Goal: Task Accomplishment & Management: Complete application form

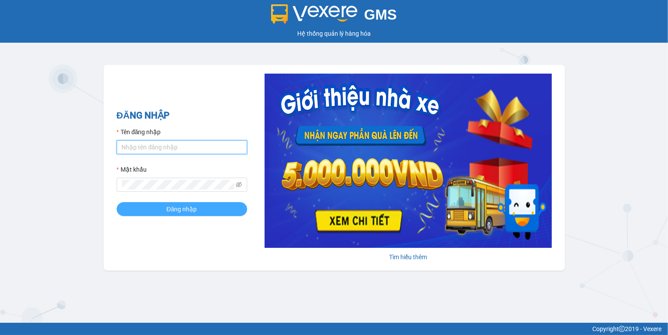
type input "ngoc.taithang"
click at [175, 208] on span "Đăng nhập" at bounding box center [182, 209] width 30 height 10
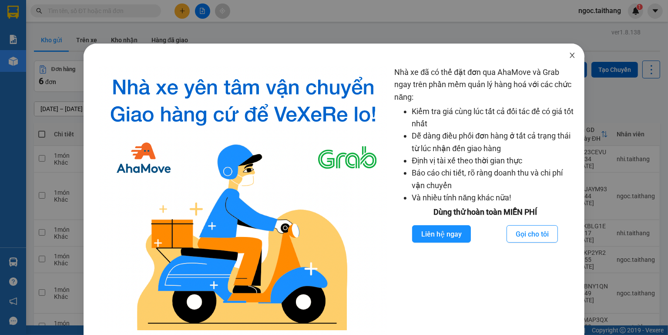
click at [569, 58] on icon "close" at bounding box center [572, 55] width 7 height 7
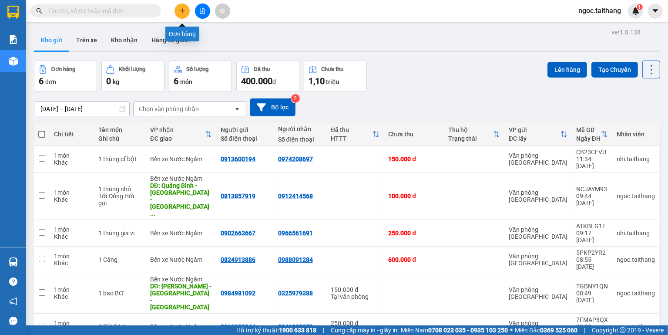
click at [181, 10] on icon "plus" at bounding box center [182, 10] width 5 height 0
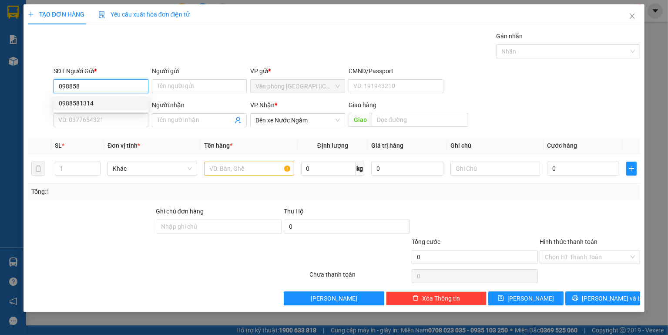
click at [94, 104] on div "0988581314" at bounding box center [101, 103] width 84 height 10
type input "0988581314"
type input "300.000"
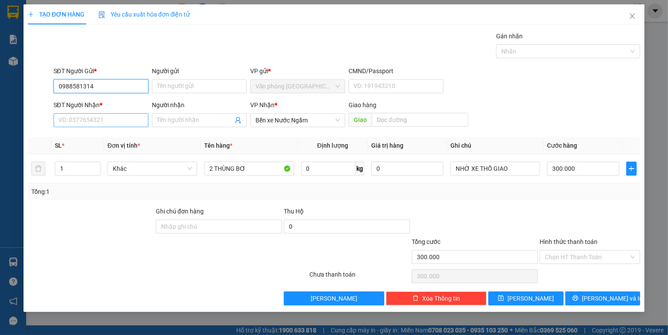
type input "0988581314"
click at [94, 122] on input "SĐT Người Nhận *" at bounding box center [101, 120] width 95 height 14
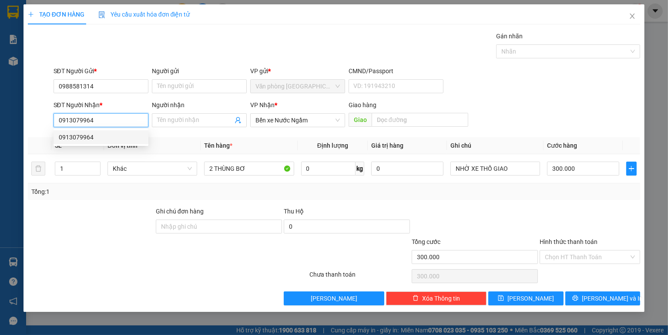
click at [82, 134] on div "0913079964" at bounding box center [101, 137] width 84 height 10
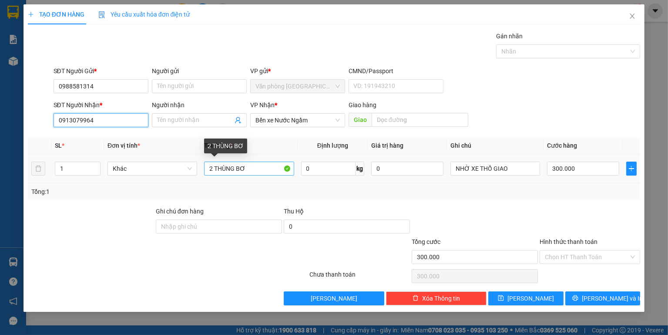
type input "0913079964"
drag, startPoint x: 251, startPoint y: 167, endPoint x: 173, endPoint y: 171, distance: 78.5
click at [173, 171] on tr "1 Khác 2 THÙNG BƠ 0 kg 0 NHỜ XE THỒ GIAO 300.000" at bounding box center [334, 168] width 613 height 29
drag, startPoint x: 238, startPoint y: 169, endPoint x: 214, endPoint y: 168, distance: 24.4
click at [214, 168] on input "1 tHÙNG" at bounding box center [249, 168] width 90 height 14
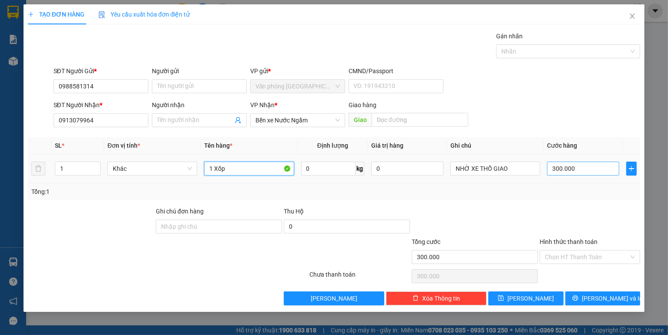
type input "1 Xốp"
drag, startPoint x: 583, startPoint y: 174, endPoint x: 451, endPoint y: 166, distance: 131.6
click at [583, 173] on input "300.000" at bounding box center [583, 168] width 72 height 14
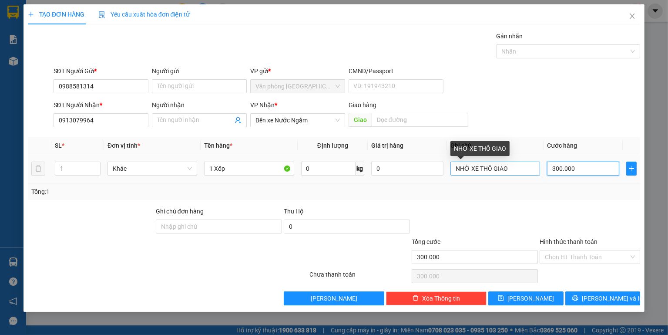
type input "1"
type input "15"
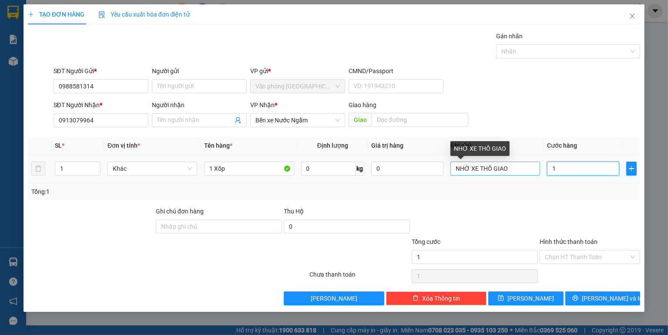
type input "15"
type input "150"
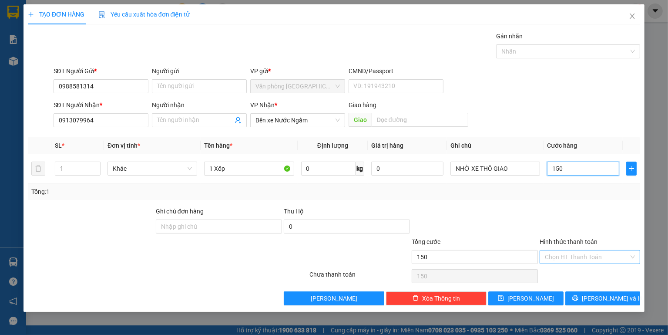
type input "150"
type input "150.000"
click at [597, 253] on input "Hình thức thanh toán" at bounding box center [587, 256] width 84 height 13
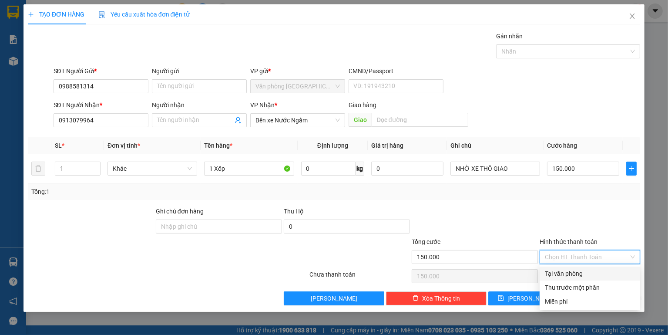
click at [576, 270] on div "Tại văn phòng" at bounding box center [590, 274] width 90 height 10
type input "0"
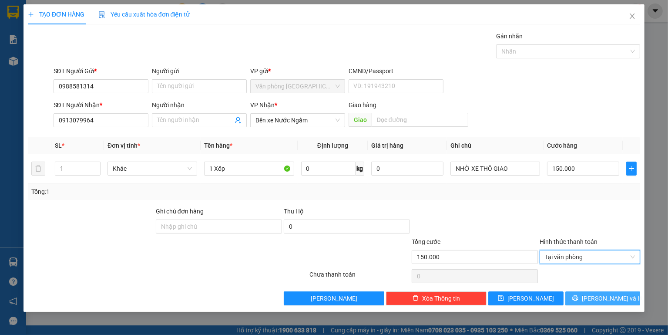
click at [594, 294] on button "[PERSON_NAME] và In" at bounding box center [602, 298] width 75 height 14
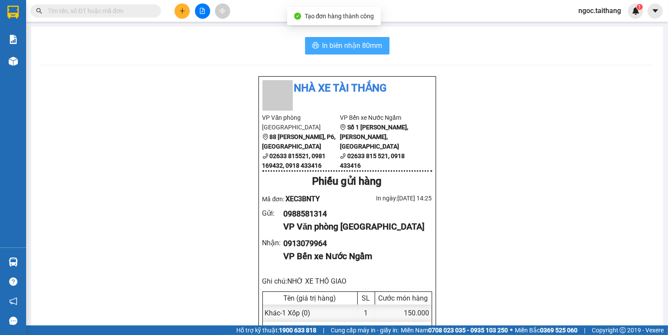
click at [359, 42] on span "In biên nhận 80mm" at bounding box center [352, 45] width 60 height 11
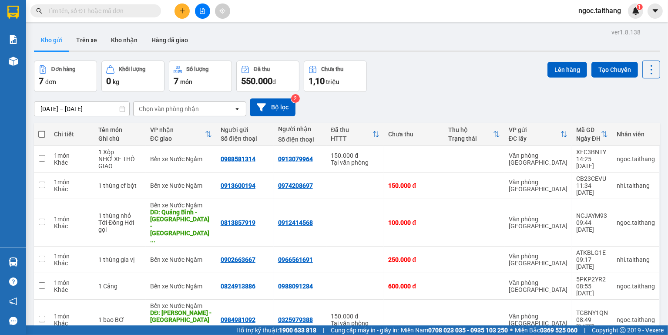
click at [178, 10] on button at bounding box center [182, 10] width 15 height 15
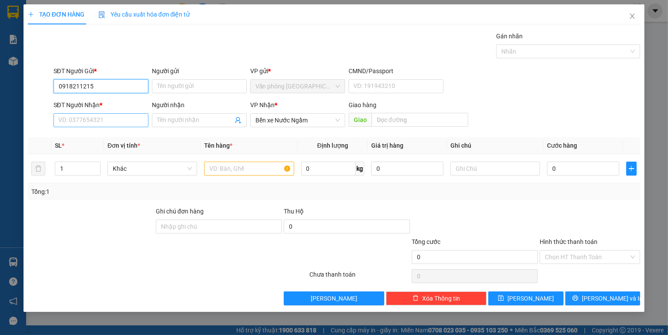
type input "0918211215"
click at [125, 120] on input "SĐT Người Nhận *" at bounding box center [101, 120] width 95 height 14
type input "0988111817"
click at [256, 165] on input "text" at bounding box center [249, 168] width 90 height 14
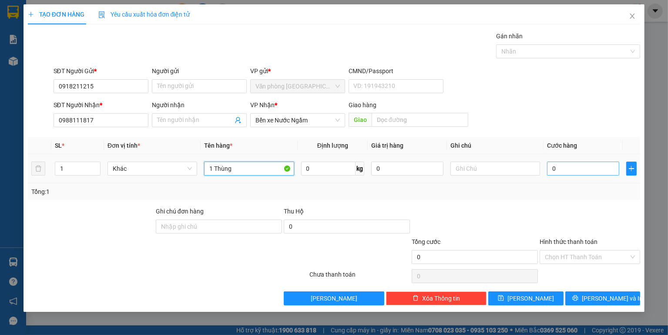
type input "1 Thùng"
click at [577, 174] on input "0" at bounding box center [583, 168] width 72 height 14
type input "1"
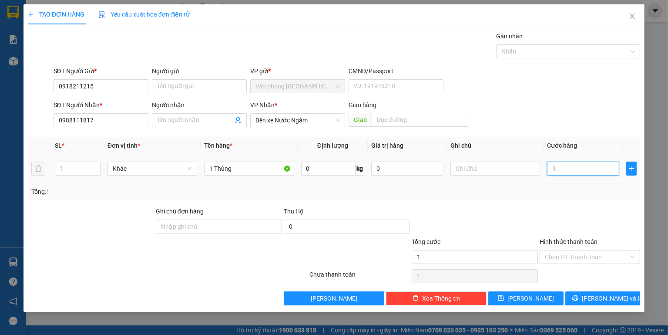
type input "15"
type input "150"
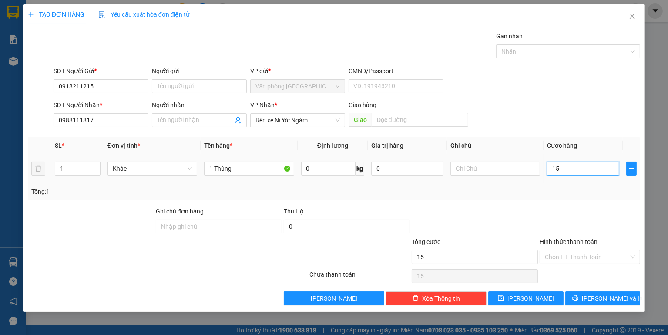
type input "150"
type input "150.000"
click at [611, 256] on input "Hình thức thanh toán" at bounding box center [587, 256] width 84 height 13
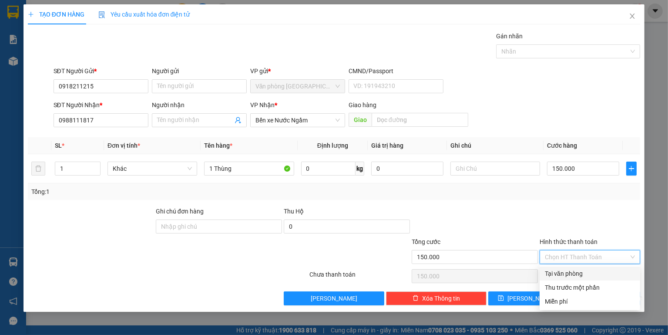
click at [583, 271] on div "Tại văn phòng" at bounding box center [590, 274] width 90 height 10
type input "0"
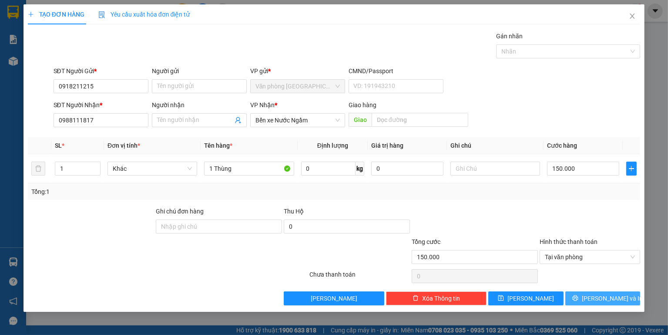
click at [609, 296] on span "[PERSON_NAME] và In" at bounding box center [612, 298] width 61 height 10
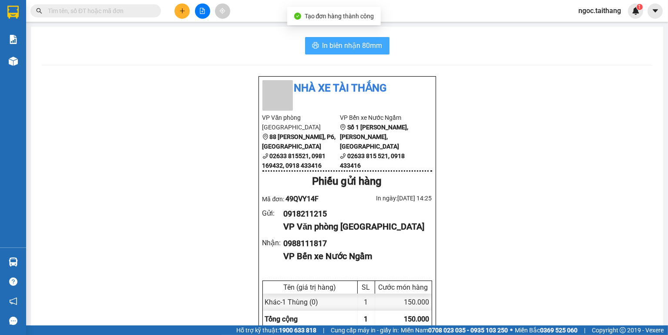
click at [337, 52] on button "In biên nhận 80mm" at bounding box center [347, 45] width 84 height 17
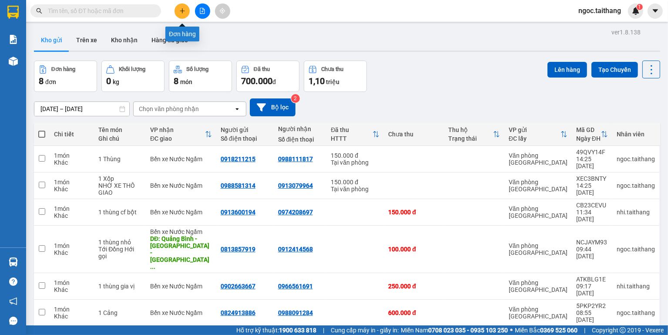
click at [184, 8] on icon "plus" at bounding box center [182, 11] width 6 height 6
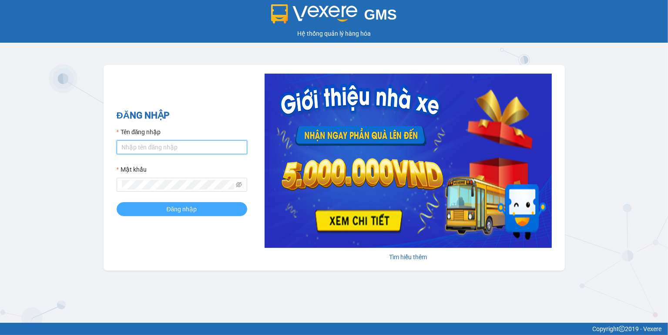
type input "ngoc.taithang"
click at [188, 209] on span "Đăng nhập" at bounding box center [182, 209] width 30 height 10
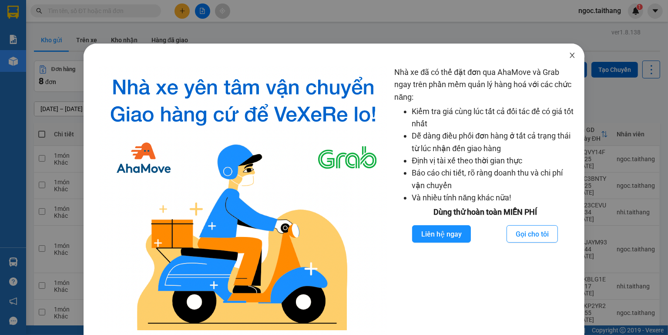
click at [563, 59] on span "Close" at bounding box center [572, 56] width 24 height 24
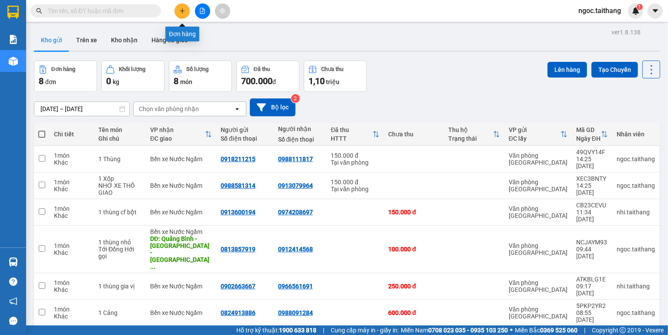
click at [180, 9] on icon "plus" at bounding box center [182, 11] width 6 height 6
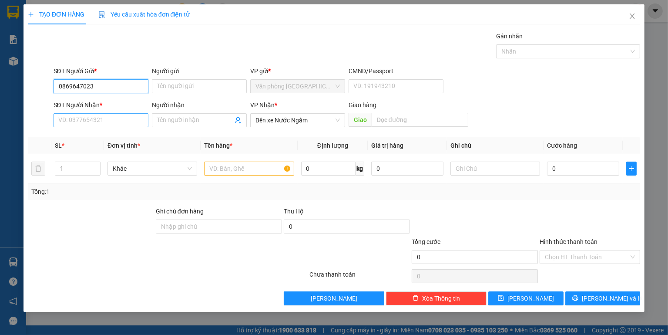
type input "0869647023"
click at [119, 118] on input "SĐT Người Nhận *" at bounding box center [101, 120] width 95 height 14
type input "0971883100"
click at [243, 166] on input "text" at bounding box center [249, 168] width 90 height 14
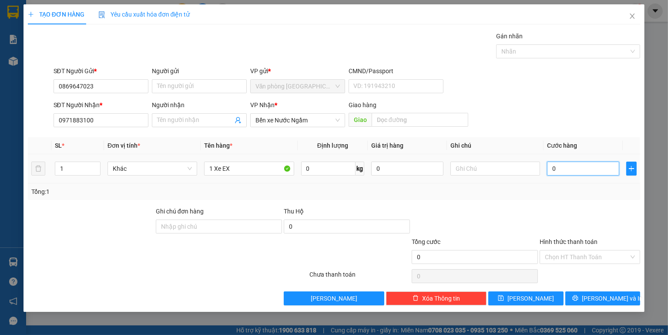
click at [577, 172] on input "0" at bounding box center [583, 168] width 72 height 14
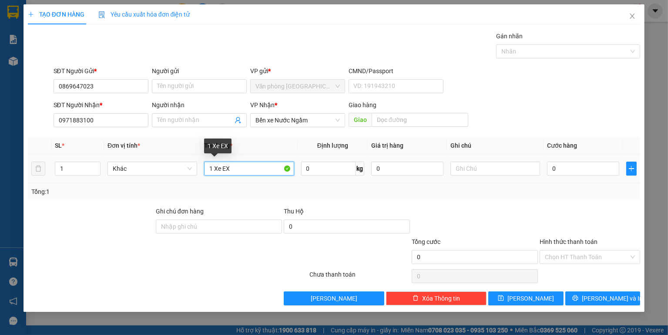
click at [251, 167] on input "1 Xe EX" at bounding box center [249, 168] width 90 height 14
type input "1 Xe EX"
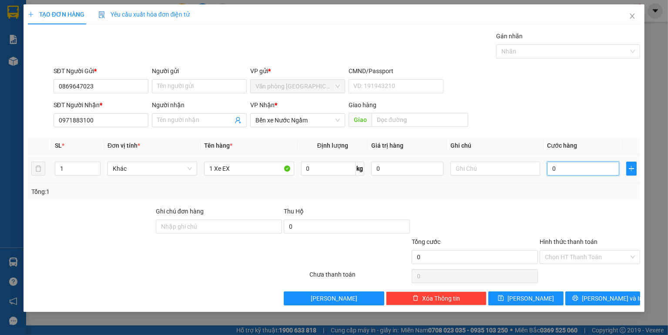
click at [574, 164] on input "0" at bounding box center [583, 168] width 72 height 14
type input "1"
type input "15"
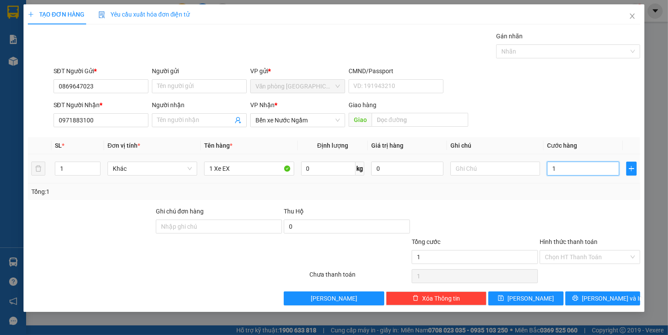
type input "15"
type input "150"
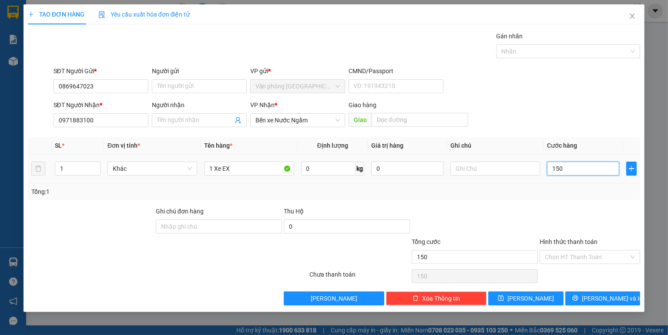
type input "1.500"
type input "1.500.000"
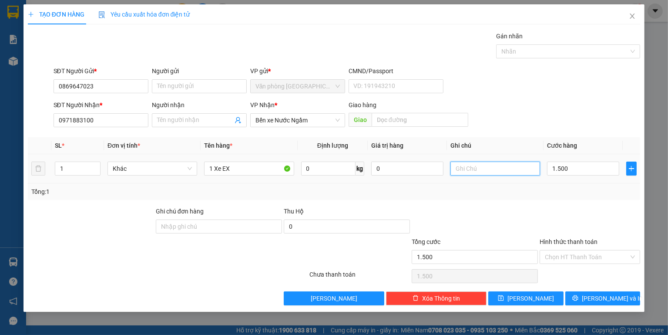
type input "1.500.000"
click at [467, 167] on input "text" at bounding box center [495, 168] width 90 height 14
type input "+ 1 Khóa"
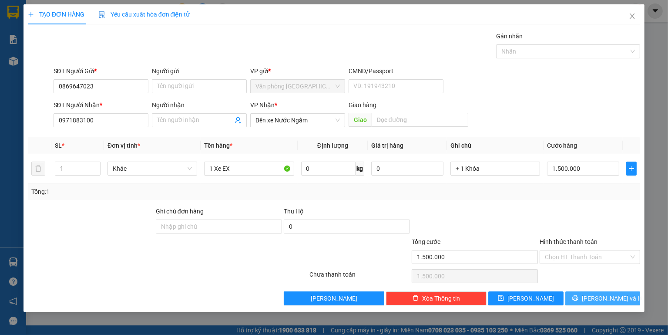
click at [597, 299] on span "[PERSON_NAME] và In" at bounding box center [612, 298] width 61 height 10
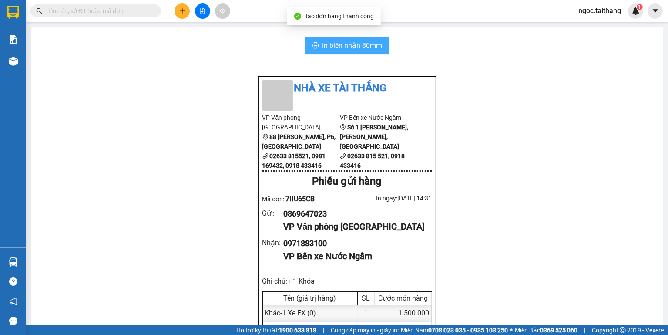
click at [327, 44] on span "In biên nhận 80mm" at bounding box center [352, 45] width 60 height 11
